Goal: Information Seeking & Learning: Find specific fact

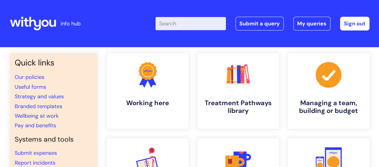
click at [192, 21] on input "Enter your search term here..." at bounding box center [190, 23] width 70 height 13
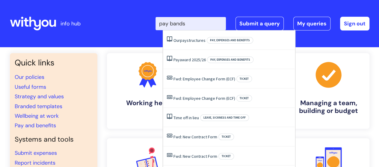
type input "pay bands"
click button "Search" at bounding box center [0, 0] width 0 height 0
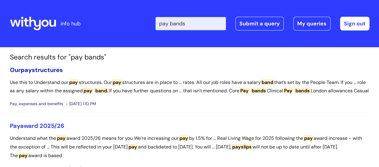
click at [51, 72] on link "Our pay structures" at bounding box center [36, 70] width 53 height 8
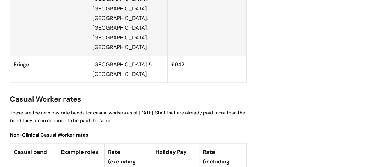
scroll to position [1647, 0]
